Goal: Transaction & Acquisition: Purchase product/service

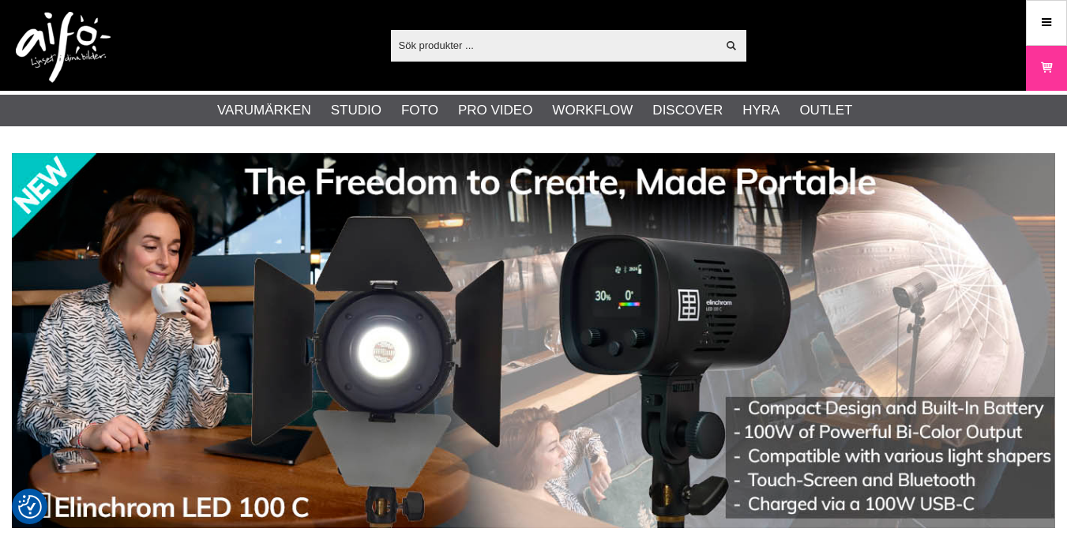
click at [416, 41] on input "text" at bounding box center [554, 45] width 326 height 24
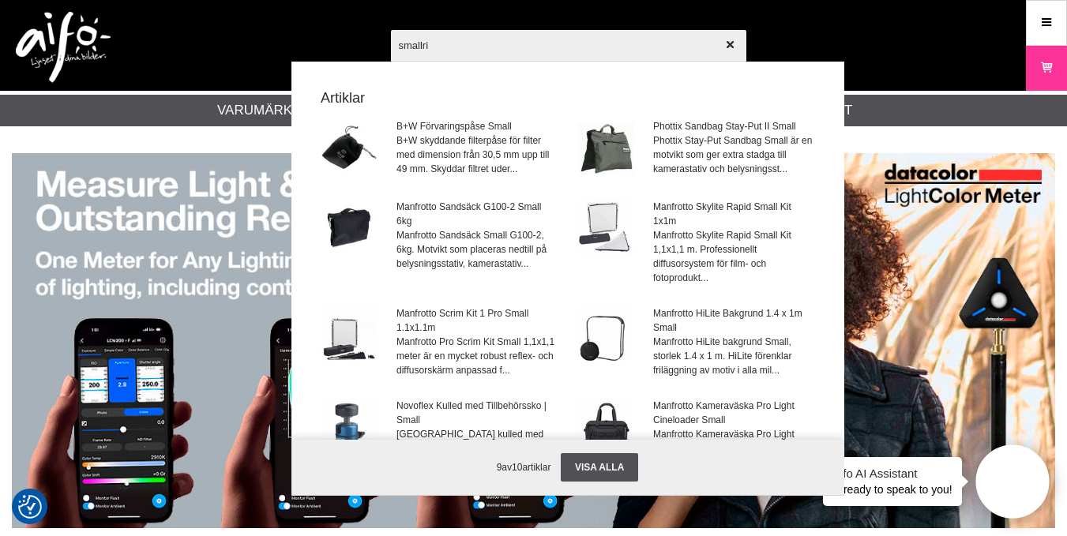
type input "smallrig"
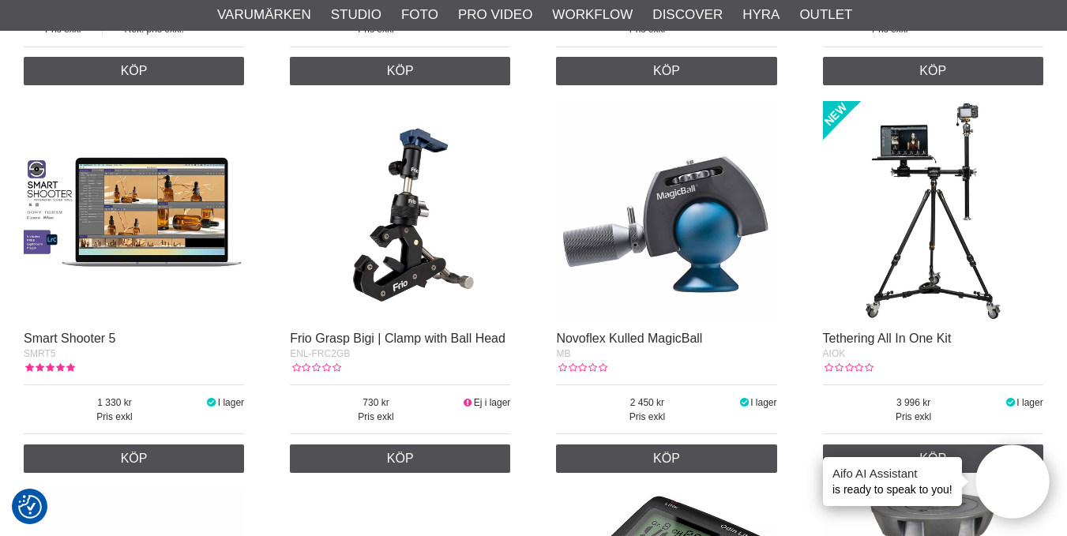
scroll to position [1123, 0]
